Goal: Transaction & Acquisition: Purchase product/service

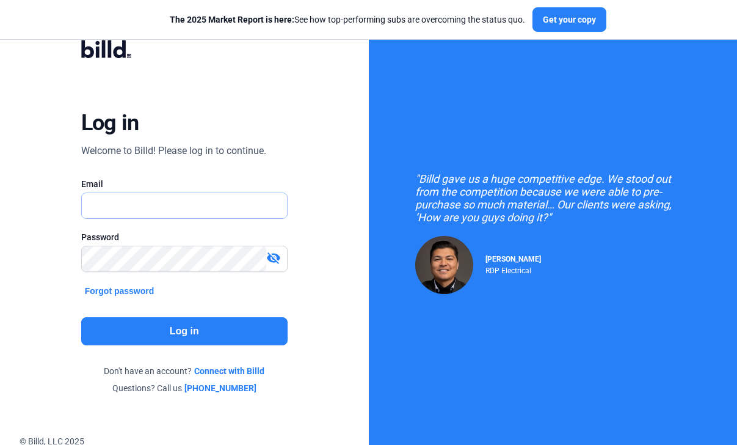
type input "[EMAIL_ADDRESS][DOMAIN_NAME]"
click at [169, 329] on button "Log in" at bounding box center [184, 331] width 207 height 28
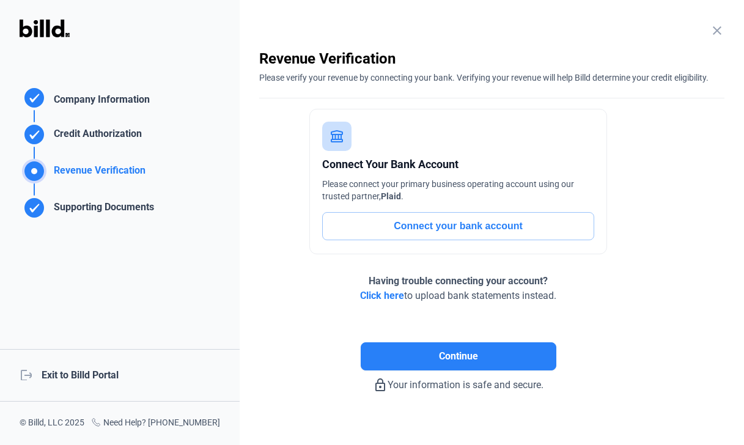
click at [93, 376] on div "logout Exit to Billd Portal" at bounding box center [119, 375] width 239 height 53
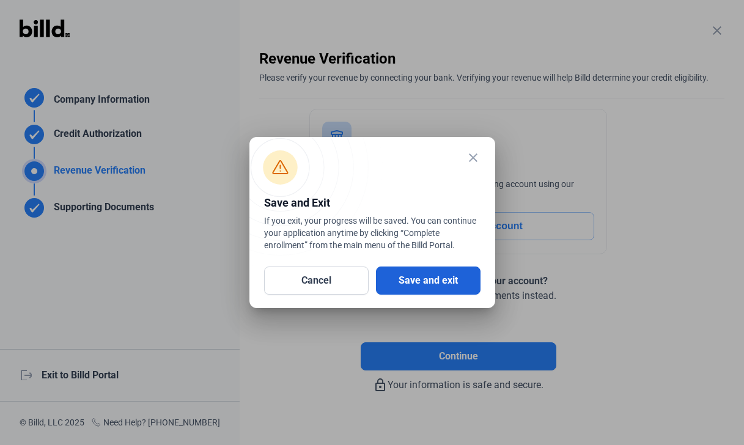
click at [436, 282] on button "Save and exit" at bounding box center [428, 280] width 104 height 28
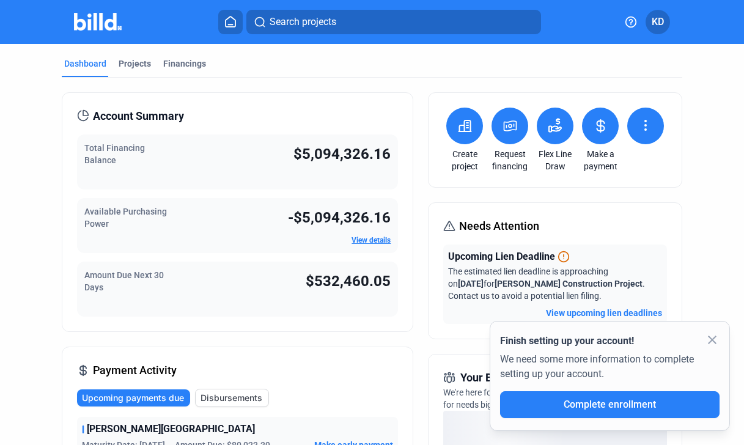
click at [514, 129] on button at bounding box center [509, 126] width 37 height 37
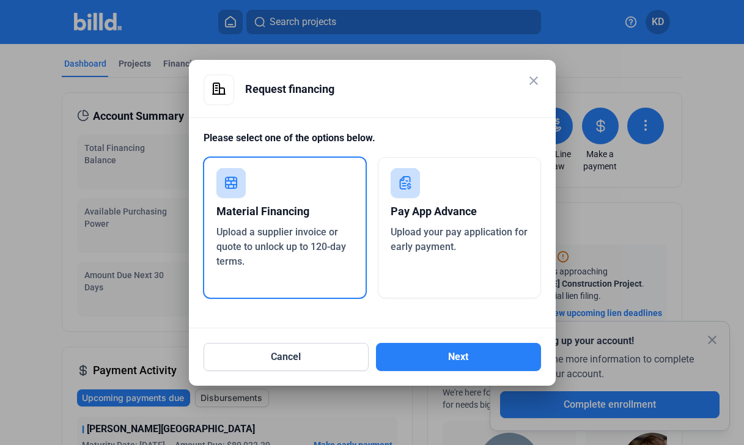
click at [458, 261] on div "Pay App Advance Upload your pay application for early payment." at bounding box center [459, 227] width 163 height 141
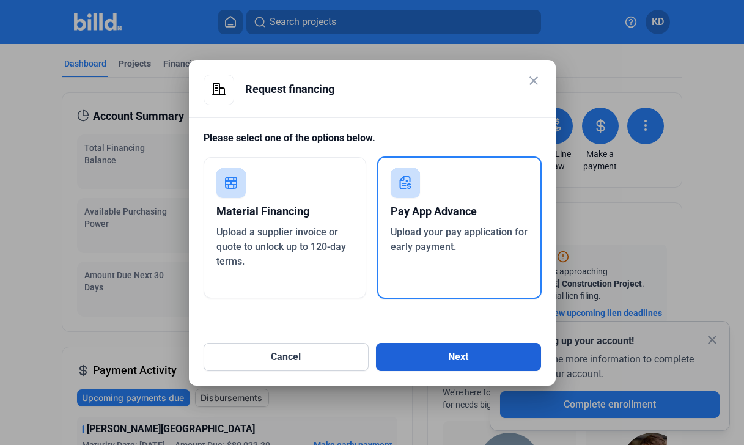
click at [478, 346] on button "Next" at bounding box center [458, 357] width 165 height 28
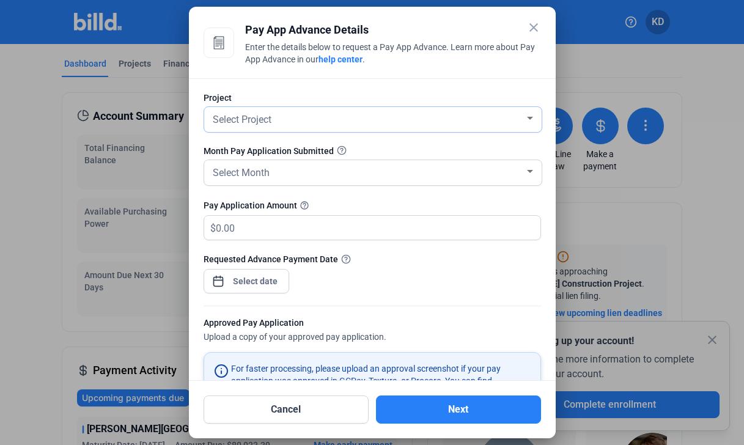
click at [264, 121] on span "Select Project" at bounding box center [242, 120] width 59 height 12
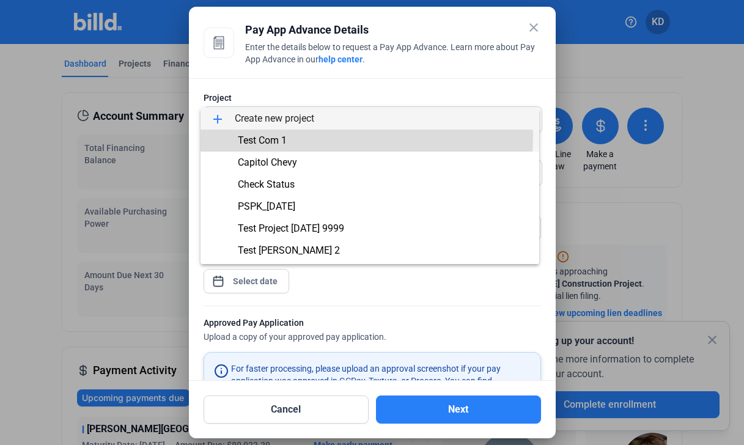
click at [260, 135] on span "Test Com 1" at bounding box center [262, 140] width 49 height 12
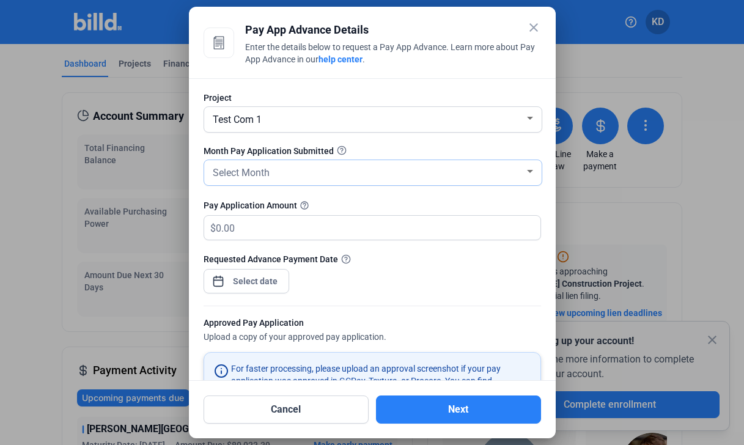
click at [252, 172] on span "Select Month" at bounding box center [241, 173] width 57 height 12
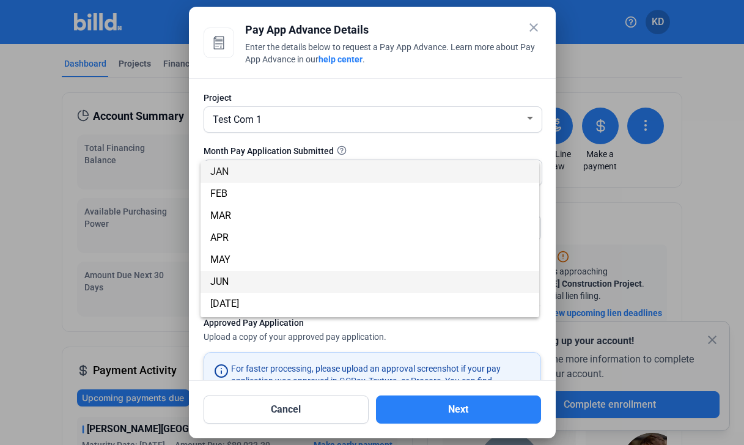
click at [244, 275] on span "JUN" at bounding box center [369, 282] width 319 height 22
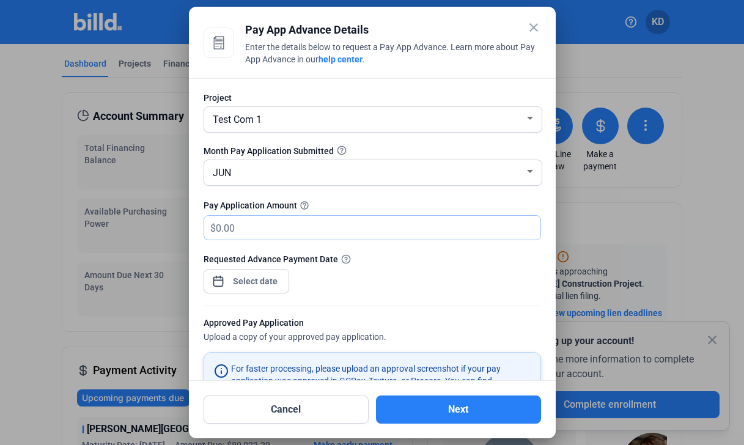
click at [249, 223] on input "text" at bounding box center [371, 228] width 310 height 24
type input "300,000"
click at [246, 280] on div "close Pay App Advance Details Enter the details below to request a Pay App Adva…" at bounding box center [372, 222] width 744 height 445
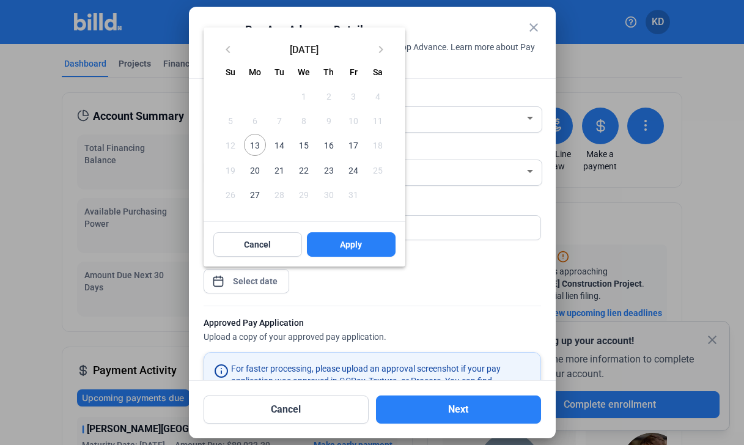
click at [254, 150] on span "13" at bounding box center [255, 145] width 22 height 22
click at [362, 239] on button "Apply" at bounding box center [351, 244] width 89 height 24
type input "Oct 13, 2025"
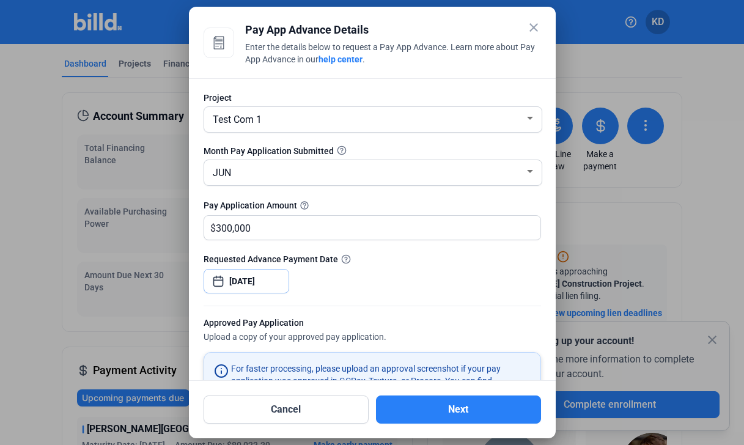
scroll to position [139, 0]
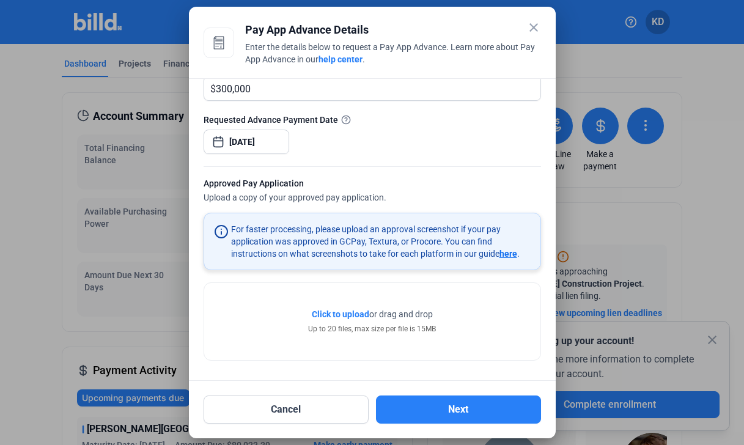
click at [329, 312] on span "Click to upload" at bounding box center [340, 314] width 57 height 10
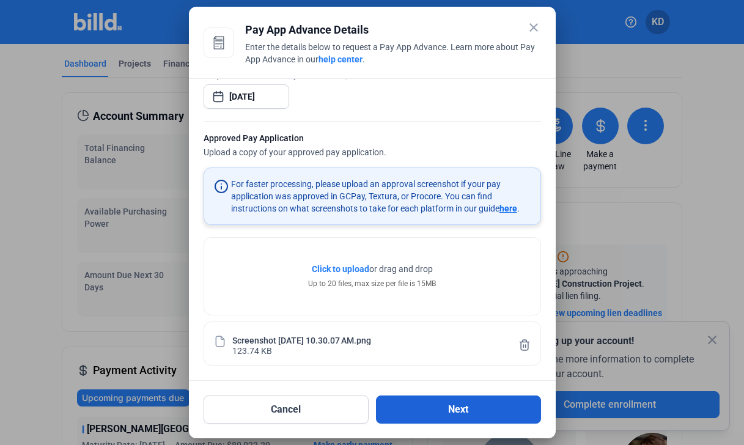
click at [463, 415] on button "Next" at bounding box center [458, 409] width 165 height 28
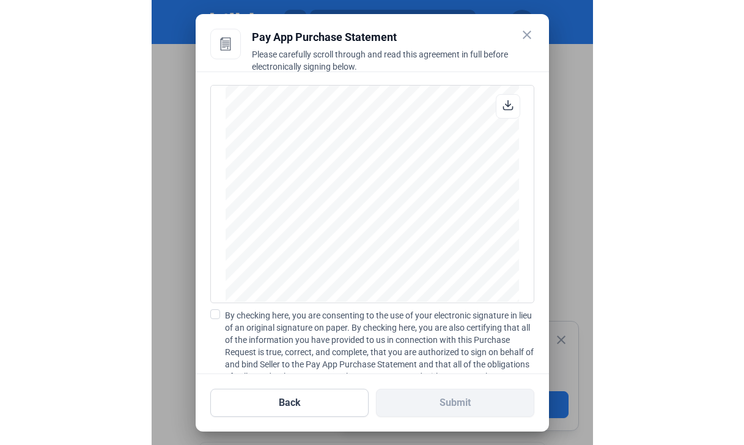
scroll to position [2190, 0]
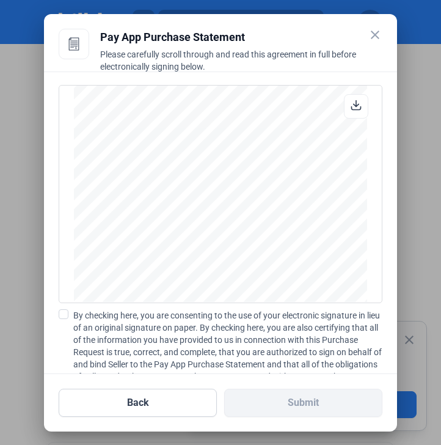
click at [375, 32] on mat-icon "close" at bounding box center [375, 34] width 15 height 15
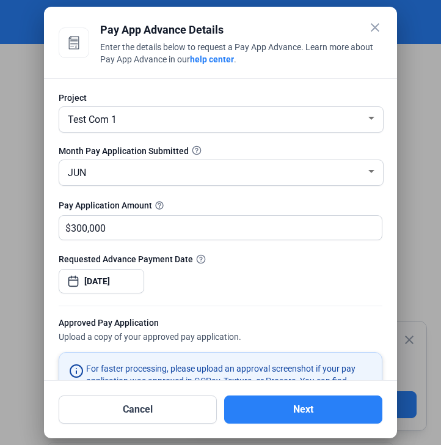
click at [375, 32] on mat-icon "close" at bounding box center [375, 27] width 15 height 15
